Goal: Information Seeking & Learning: Understand process/instructions

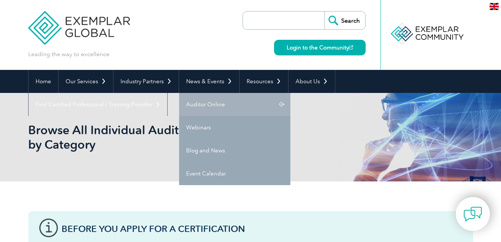
click at [215, 102] on link "Auditor Online" at bounding box center [234, 104] width 111 height 23
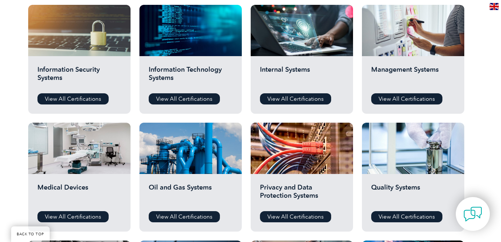
scroll to position [443, 0]
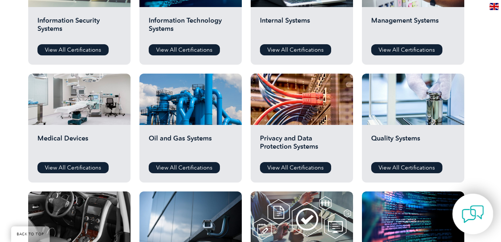
click at [474, 211] on img at bounding box center [473, 214] width 22 height 22
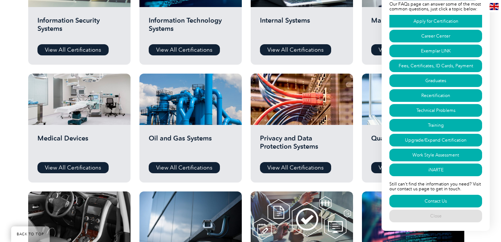
click at [433, 20] on link "Apply for Certification" at bounding box center [436, 21] width 93 height 13
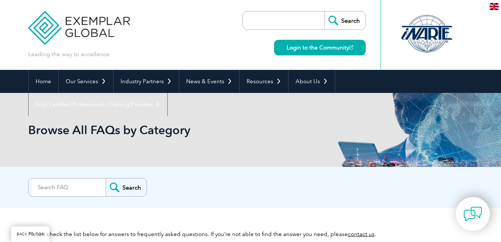
scroll to position [426, 0]
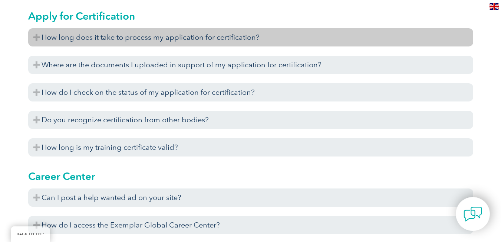
click at [226, 41] on h3 "How long does it take to process my application for certification?" at bounding box center [250, 37] width 445 height 18
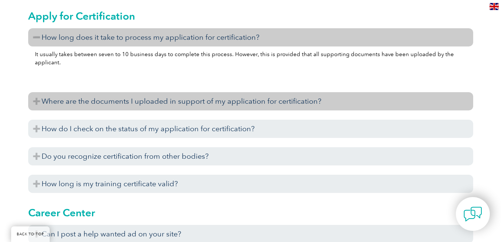
click at [214, 104] on h3 "Where are the documents I uploaded in support of my application for certificati…" at bounding box center [250, 101] width 445 height 18
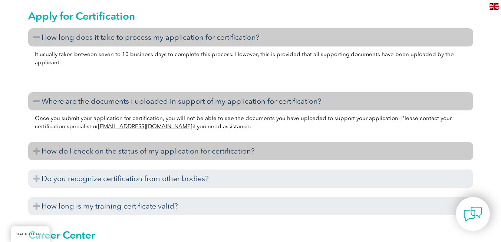
click at [211, 152] on h3 "How do I check on the status of my application for certification?" at bounding box center [250, 151] width 445 height 18
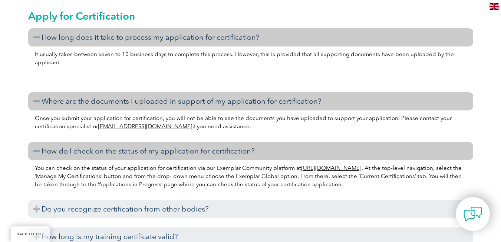
scroll to position [549, 0]
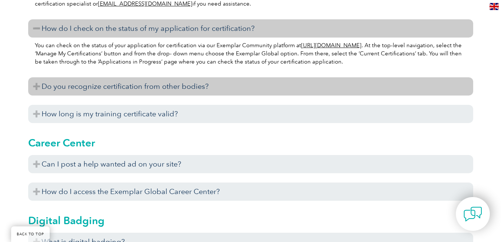
click at [167, 90] on h3 "Do you recognize certification from other bodies?" at bounding box center [250, 86] width 445 height 18
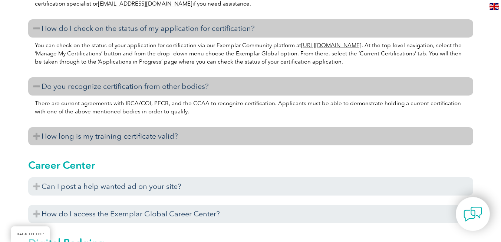
click at [144, 136] on h3 "How long is my training certificate valid?" at bounding box center [250, 136] width 445 height 18
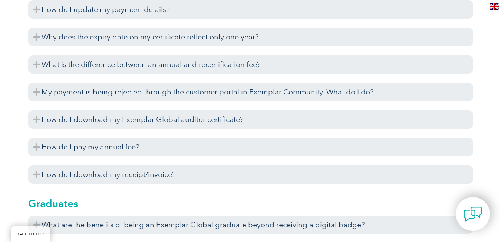
scroll to position [2086, 0]
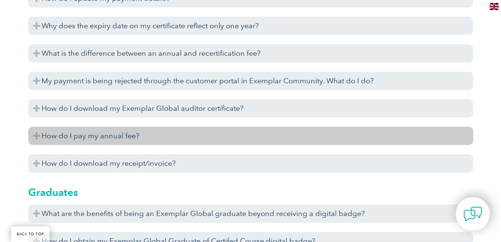
click at [114, 137] on h3 "How do I pay my annual fee?" at bounding box center [250, 136] width 445 height 18
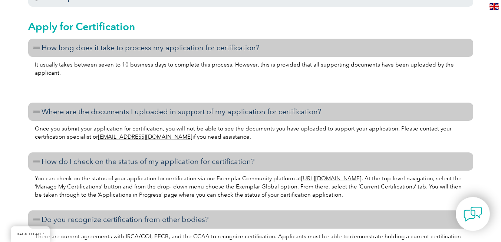
scroll to position [0, 0]
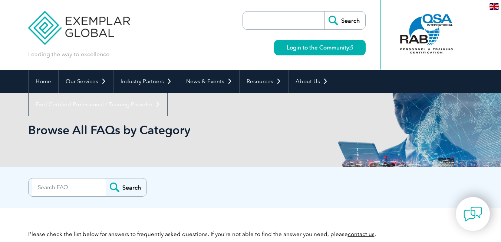
click at [266, 163] on div "Browse All FAQs by Category" at bounding box center [250, 130] width 445 height 74
